Goal: Task Accomplishment & Management: Manage account settings

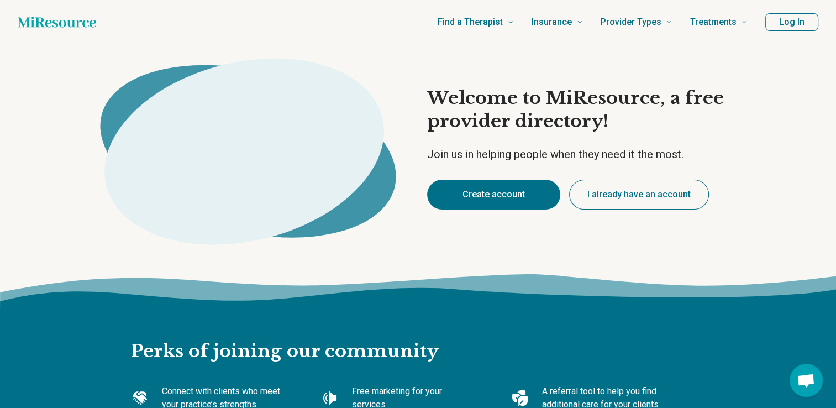
click at [501, 198] on button "Create account" at bounding box center [493, 194] width 133 height 30
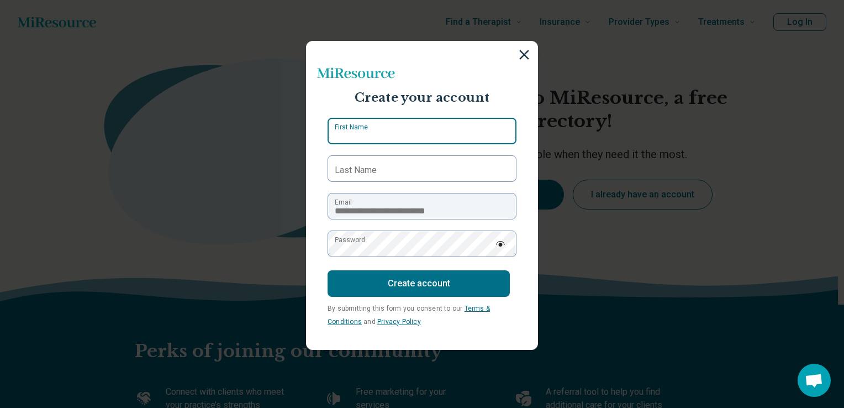
click at [379, 133] on input "First Name" at bounding box center [421, 131] width 189 height 27
type input "****"
type input "**********"
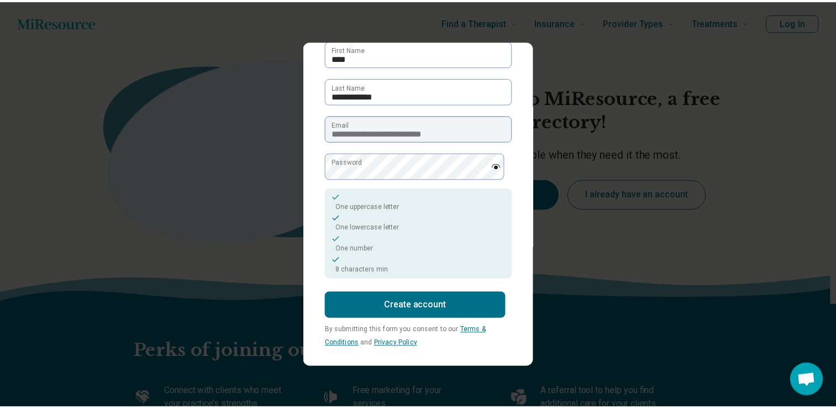
scroll to position [82, 0]
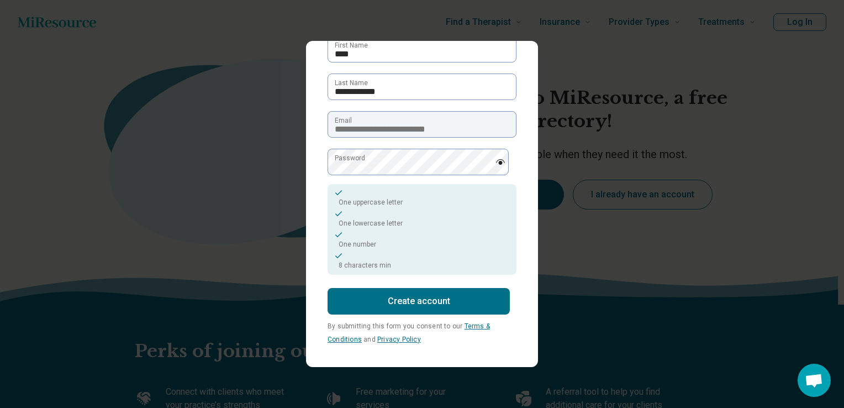
click at [415, 309] on button "Create account" at bounding box center [418, 301] width 182 height 27
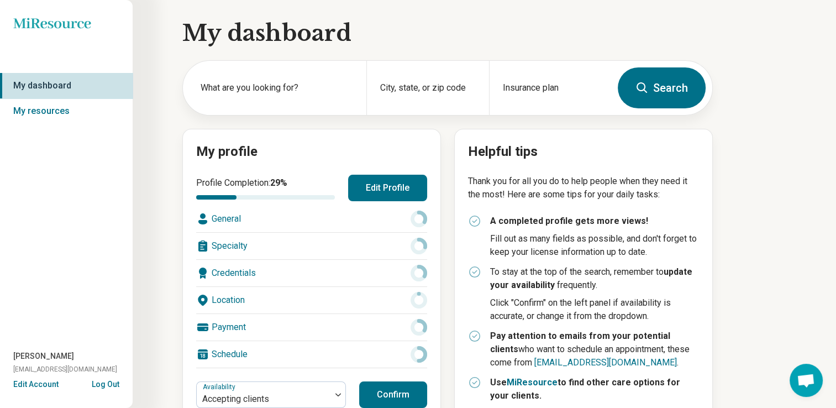
click at [796, 230] on div "Miresource logo My dashboard My resources [PERSON_NAME] [EMAIL_ADDRESS][DOMAIN_…" at bounding box center [418, 277] width 836 height 555
click at [791, 231] on div "My dashboard What are you looking for? City, state, or zip code Insurance plan …" at bounding box center [397, 277] width 795 height 555
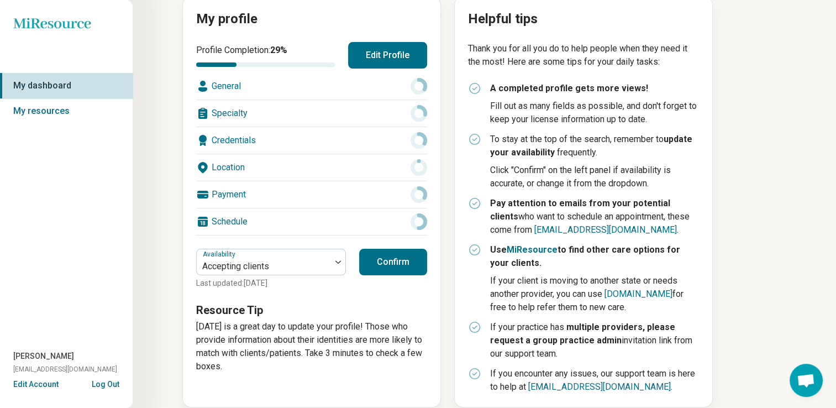
scroll to position [146, 0]
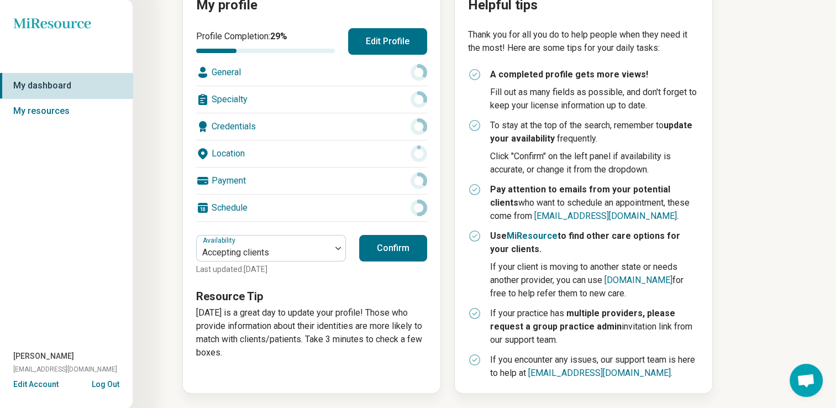
click at [397, 45] on button "Edit Profile" at bounding box center [387, 41] width 79 height 27
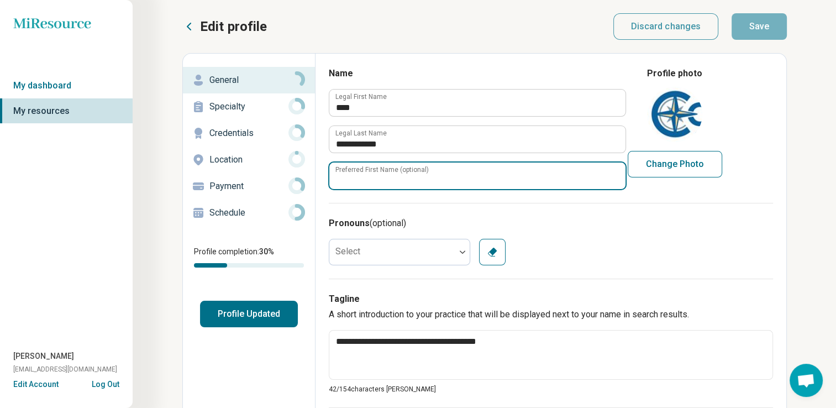
click at [408, 187] on input "Preferred First Name (optional)" at bounding box center [477, 175] width 296 height 27
type textarea "*"
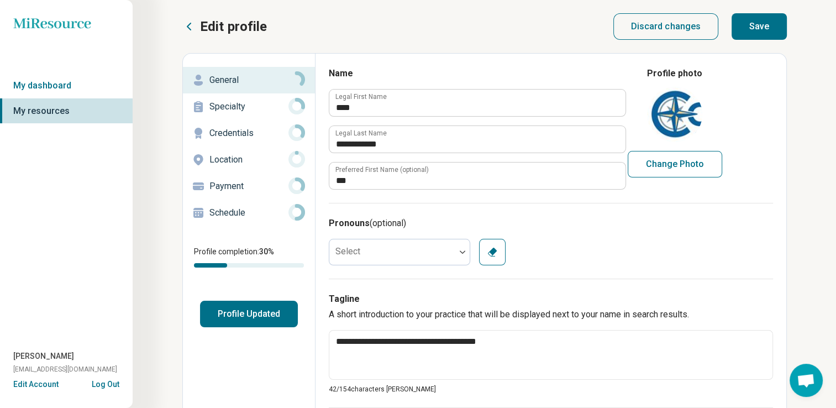
click at [675, 167] on button "Change Photo" at bounding box center [674, 164] width 94 height 27
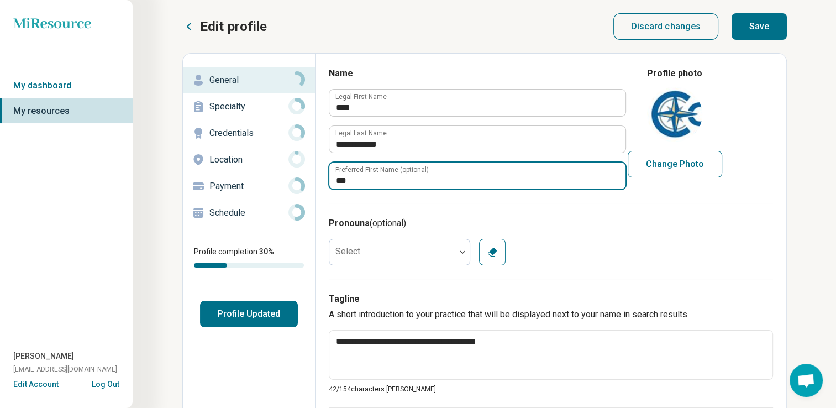
click at [338, 179] on input "***" at bounding box center [477, 175] width 296 height 27
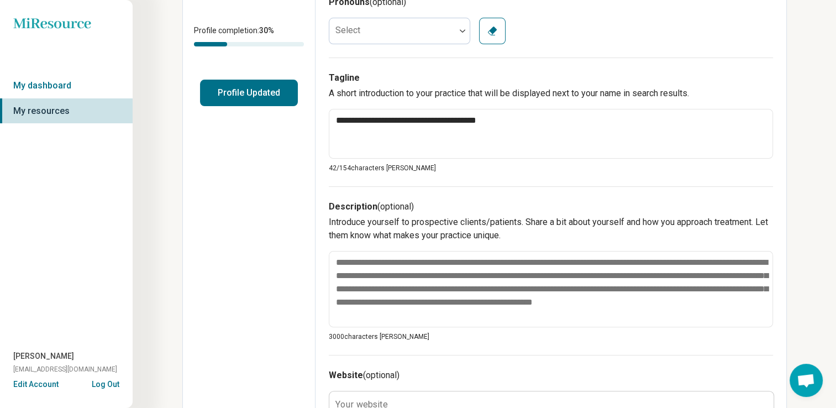
scroll to position [243, 0]
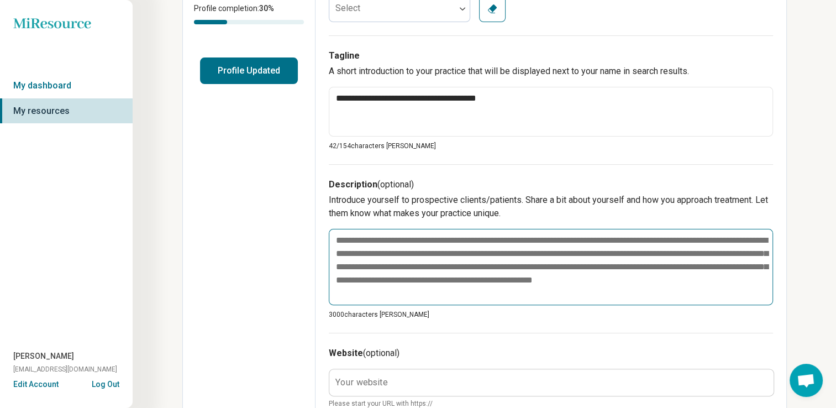
type input "***"
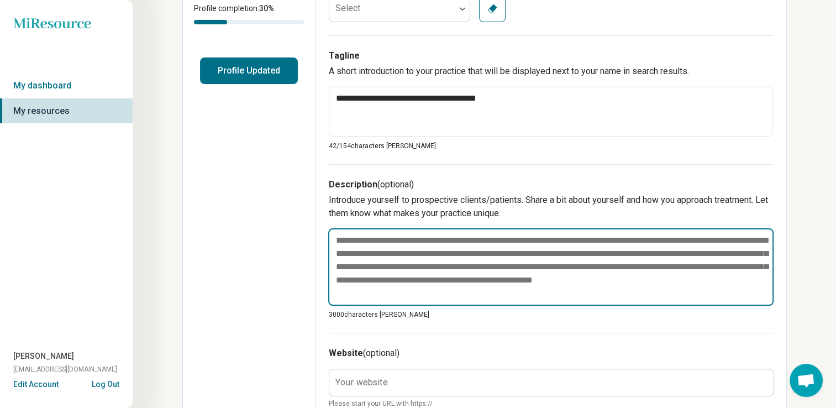
click at [405, 294] on textarea at bounding box center [550, 266] width 445 height 77
click at [592, 240] on textarea at bounding box center [550, 266] width 445 height 77
drag, startPoint x: 592, startPoint y: 240, endPoint x: 503, endPoint y: 296, distance: 105.3
click at [503, 296] on textarea at bounding box center [550, 266] width 445 height 77
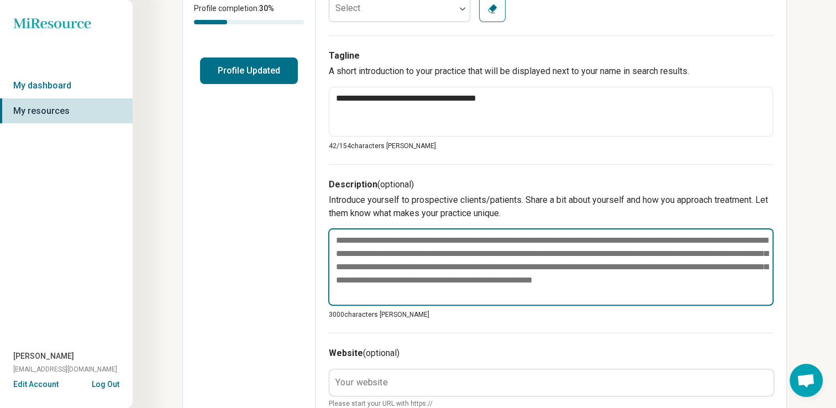
click at [601, 238] on textarea at bounding box center [550, 266] width 445 height 77
click at [594, 241] on textarea at bounding box center [550, 266] width 445 height 77
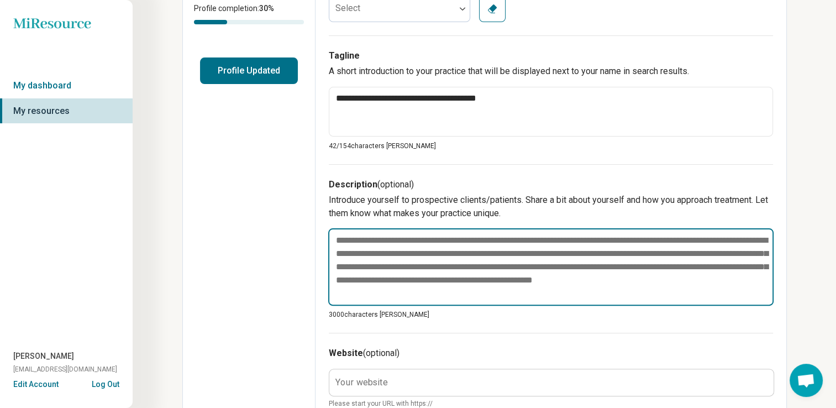
click at [594, 241] on textarea at bounding box center [550, 266] width 445 height 77
click at [400, 296] on textarea at bounding box center [550, 266] width 445 height 77
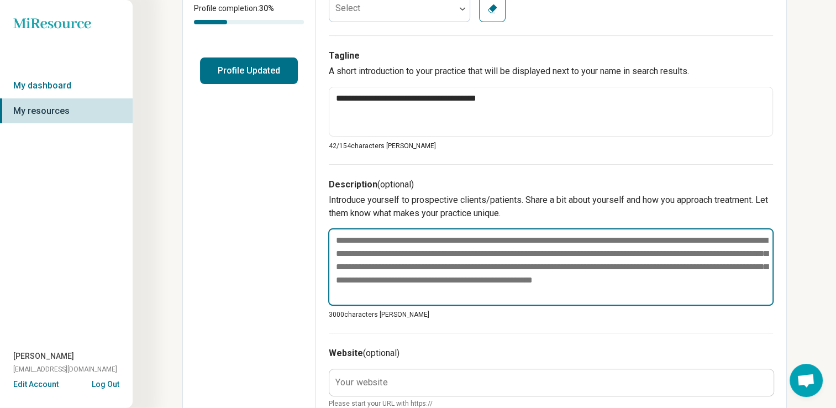
click at [400, 296] on textarea at bounding box center [550, 266] width 445 height 77
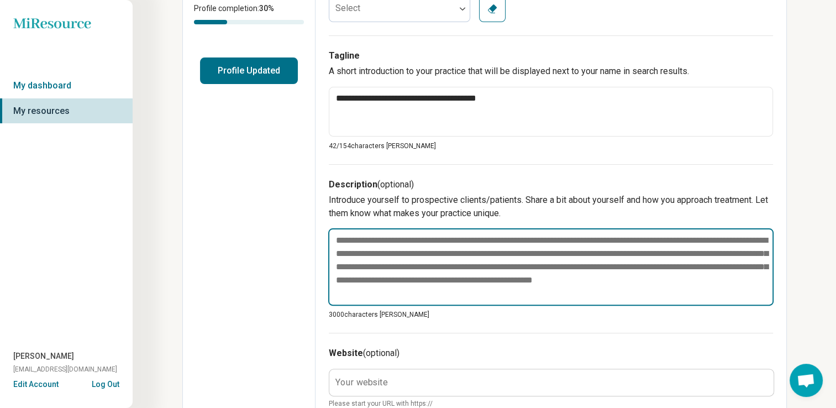
click at [400, 296] on textarea at bounding box center [550, 266] width 445 height 77
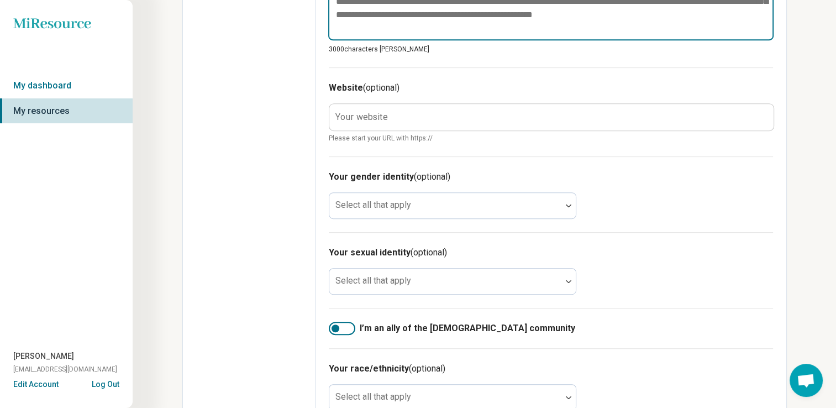
scroll to position [545, 0]
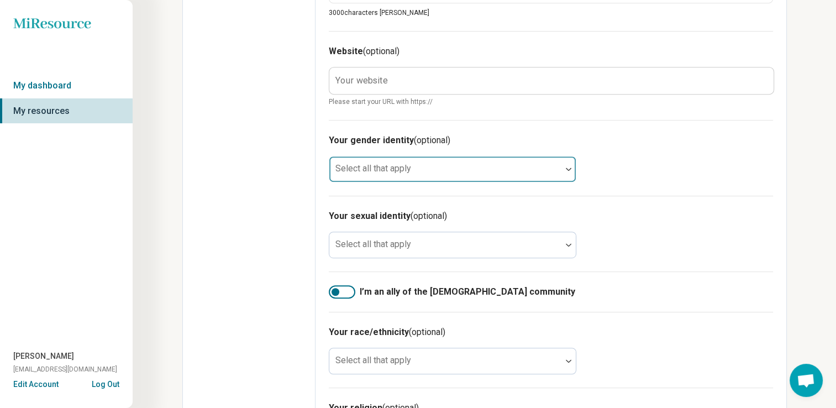
click at [568, 168] on img at bounding box center [569, 168] width 6 height 3
click at [567, 179] on div at bounding box center [568, 168] width 14 height 25
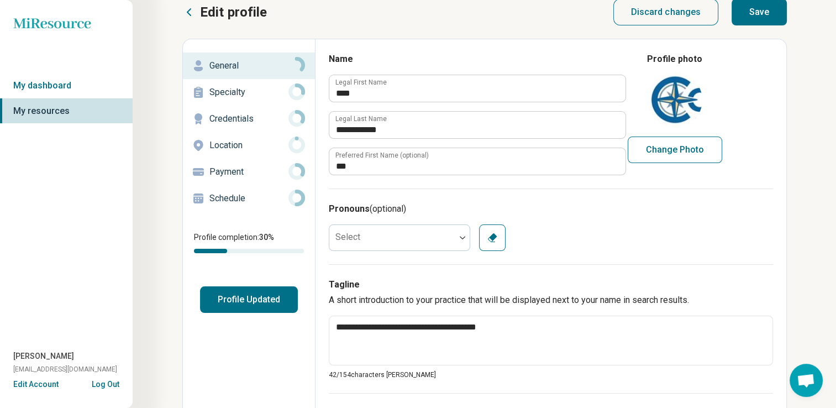
scroll to position [0, 0]
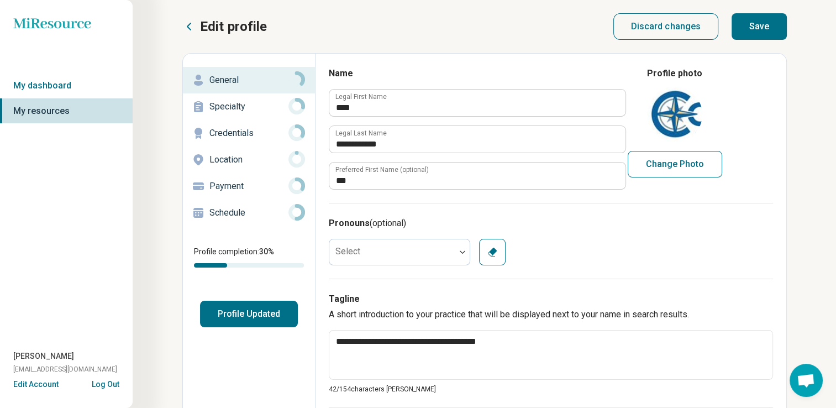
click at [752, 26] on button "Save" at bounding box center [758, 26] width 55 height 27
type textarea "*"
click at [253, 303] on button "Profile Updated" at bounding box center [249, 313] width 98 height 27
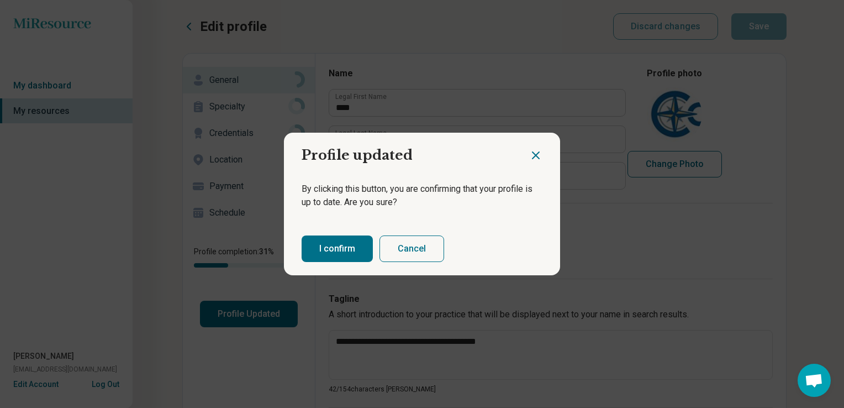
click at [342, 247] on button "I confirm" at bounding box center [337, 248] width 71 height 27
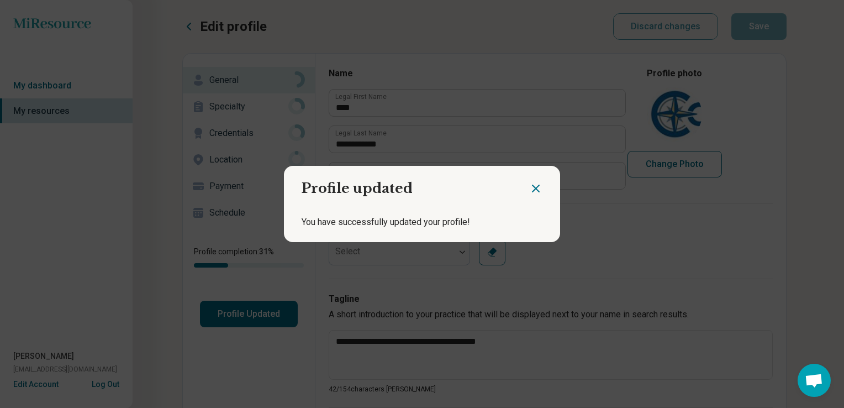
click at [531, 191] on icon "Close dialog" at bounding box center [535, 188] width 13 height 13
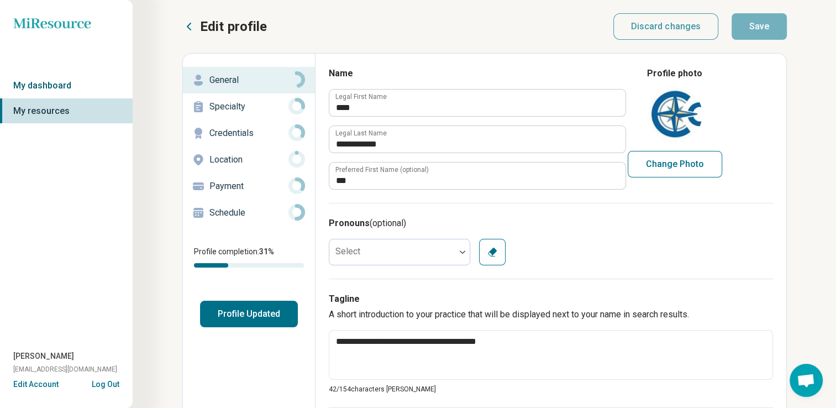
click at [48, 87] on link "My dashboard" at bounding box center [66, 85] width 133 height 25
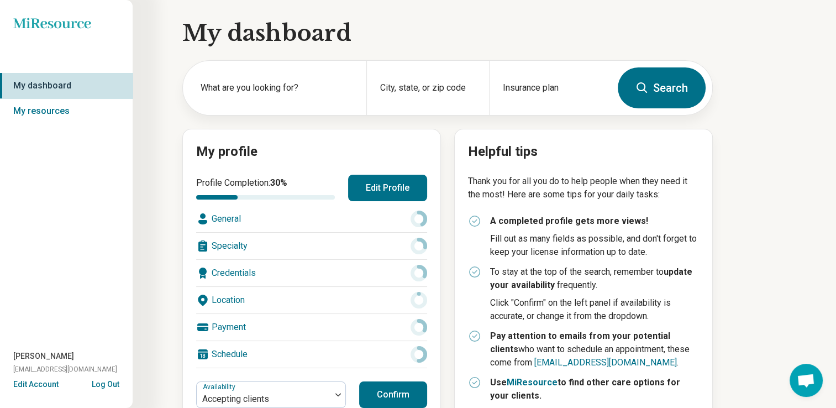
click at [316, 242] on div "Specialty" at bounding box center [311, 246] width 231 height 27
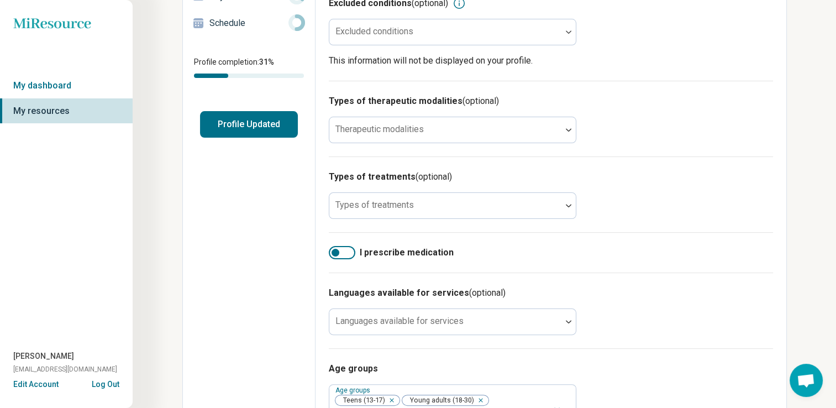
scroll to position [199, 0]
